Goal: Find specific page/section: Find specific page/section

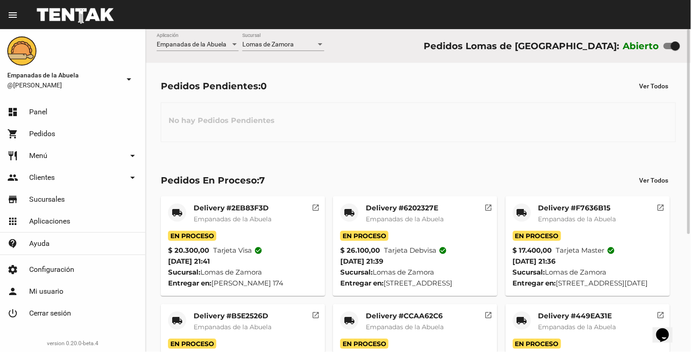
click at [667, 40] on div "Abierto" at bounding box center [651, 46] width 57 height 15
drag, startPoint x: 667, startPoint y: 40, endPoint x: 662, endPoint y: 47, distance: 9.2
click at [662, 47] on div "Abierto" at bounding box center [651, 46] width 57 height 15
click at [666, 49] on label at bounding box center [671, 46] width 16 height 11
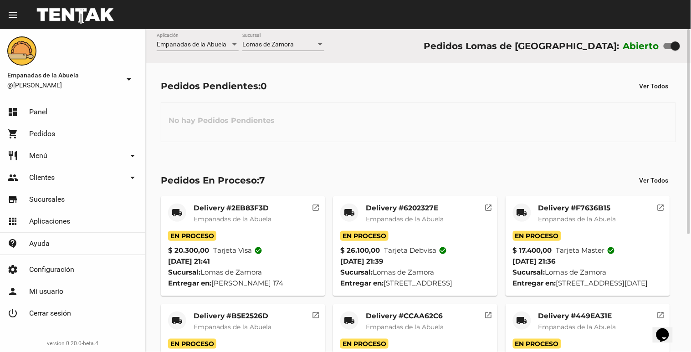
click at [668, 49] on input "checkbox" at bounding box center [668, 49] width 0 height 0
checkbox input "false"
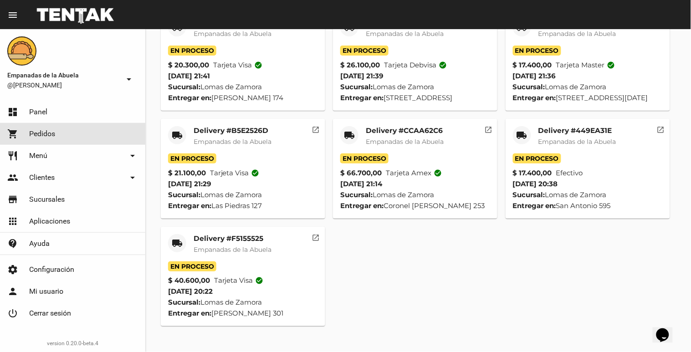
click at [60, 123] on link "shopping_cart Pedidos" at bounding box center [72, 134] width 145 height 22
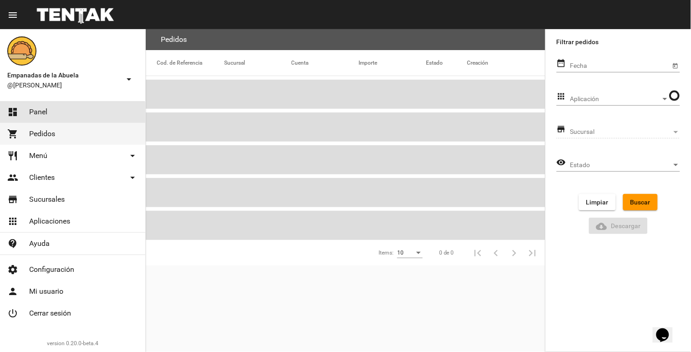
click at [61, 115] on link "dashboard Panel" at bounding box center [72, 112] width 145 height 22
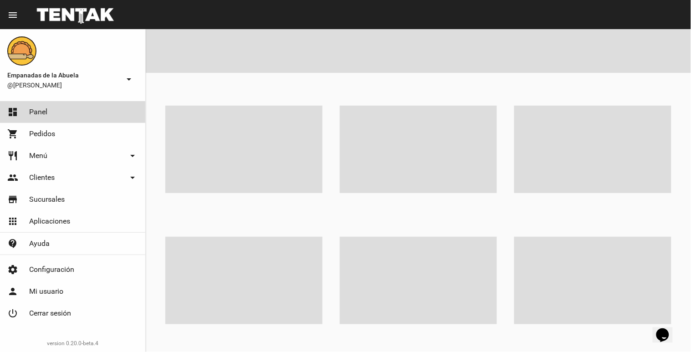
click at [56, 114] on link "dashboard Panel" at bounding box center [72, 112] width 145 height 22
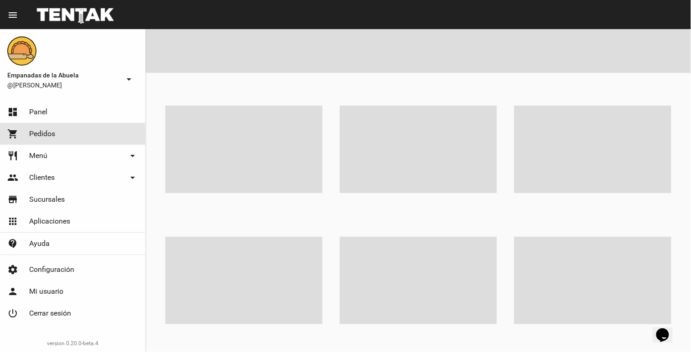
click at [47, 133] on span "Pedidos" at bounding box center [42, 133] width 26 height 9
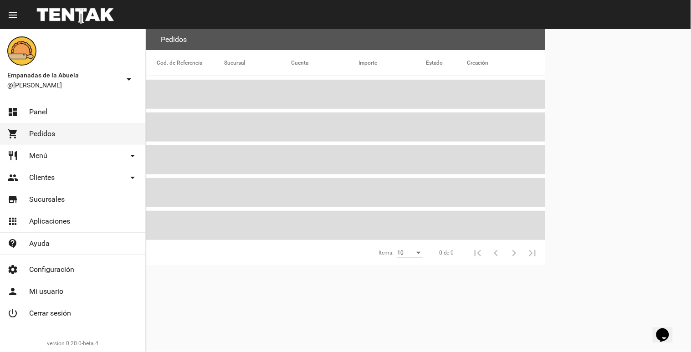
click at [50, 116] on link "dashboard Panel" at bounding box center [72, 112] width 145 height 22
